Goal: Task Accomplishment & Management: Complete application form

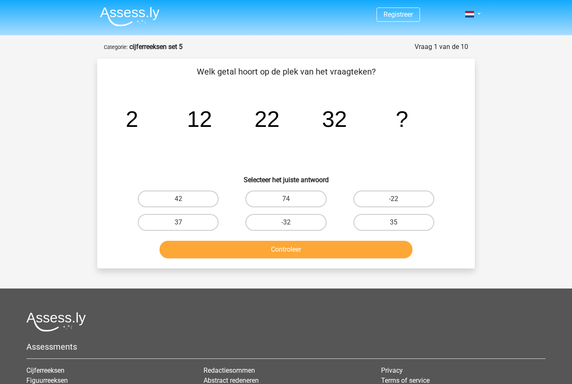
scroll to position [62, 0]
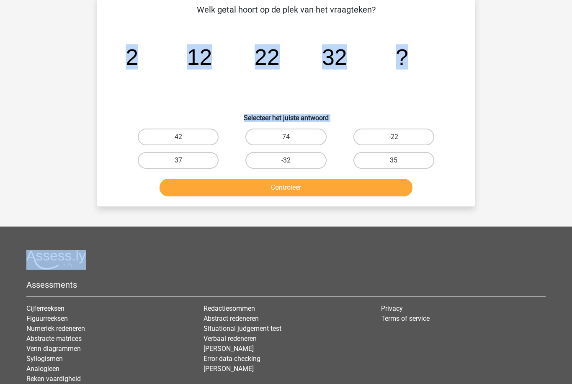
drag, startPoint x: 571, startPoint y: 175, endPoint x: 561, endPoint y: 96, distance: 78.9
click at [561, 96] on div "Registreer Nederlands English" at bounding box center [286, 192] width 572 height 509
click at [560, 95] on div "Registreer Nederlands English" at bounding box center [286, 192] width 572 height 509
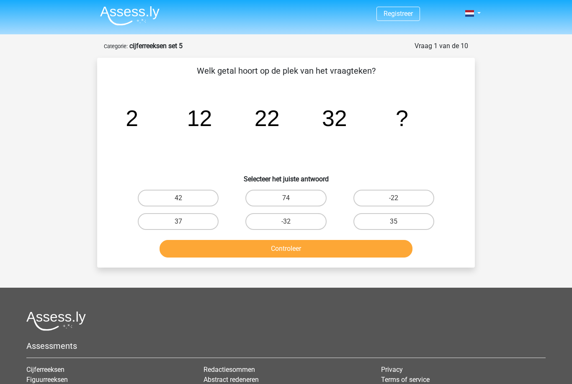
scroll to position [0, 0]
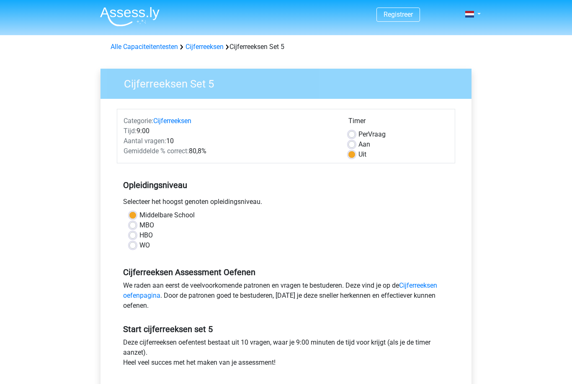
scroll to position [230, 0]
